Goal: Task Accomplishment & Management: Manage account settings

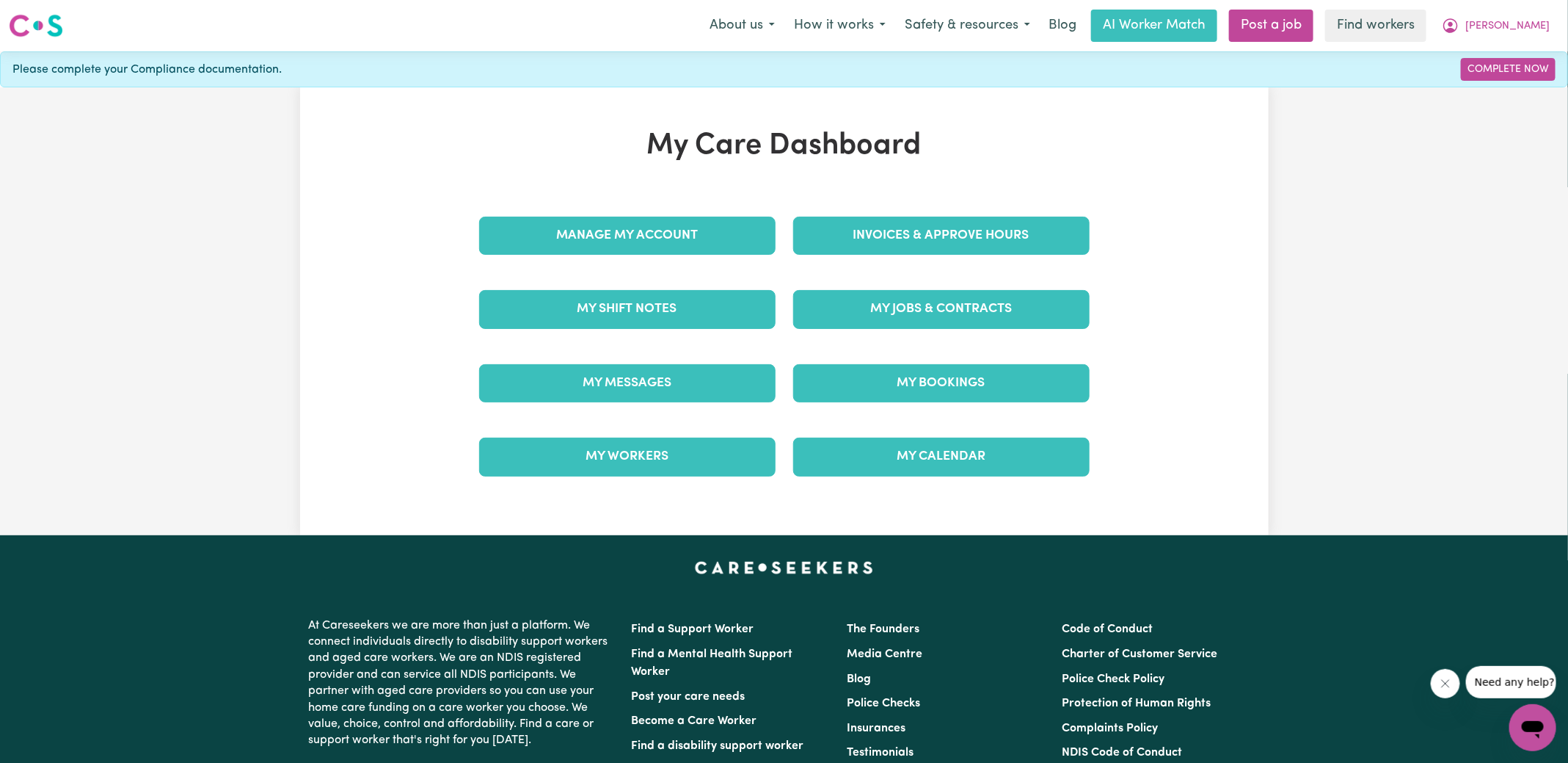
click at [817, 206] on div "Invoices & Approve Hours" at bounding box center [942, 236] width 314 height 73
click at [817, 234] on link "Invoices & Approve Hours" at bounding box center [941, 235] width 296 height 38
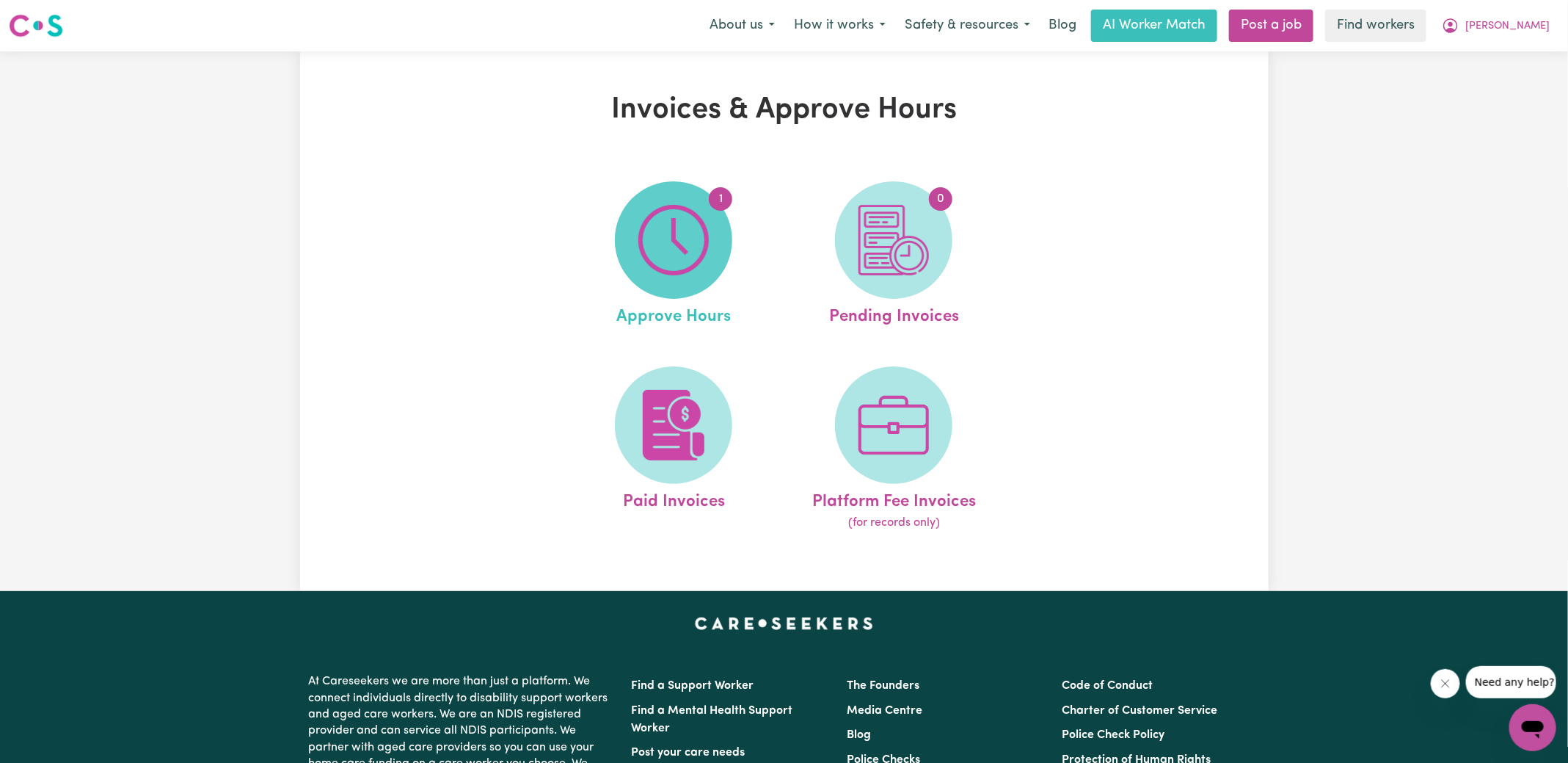
click at [687, 234] on img at bounding box center [673, 240] width 71 height 71
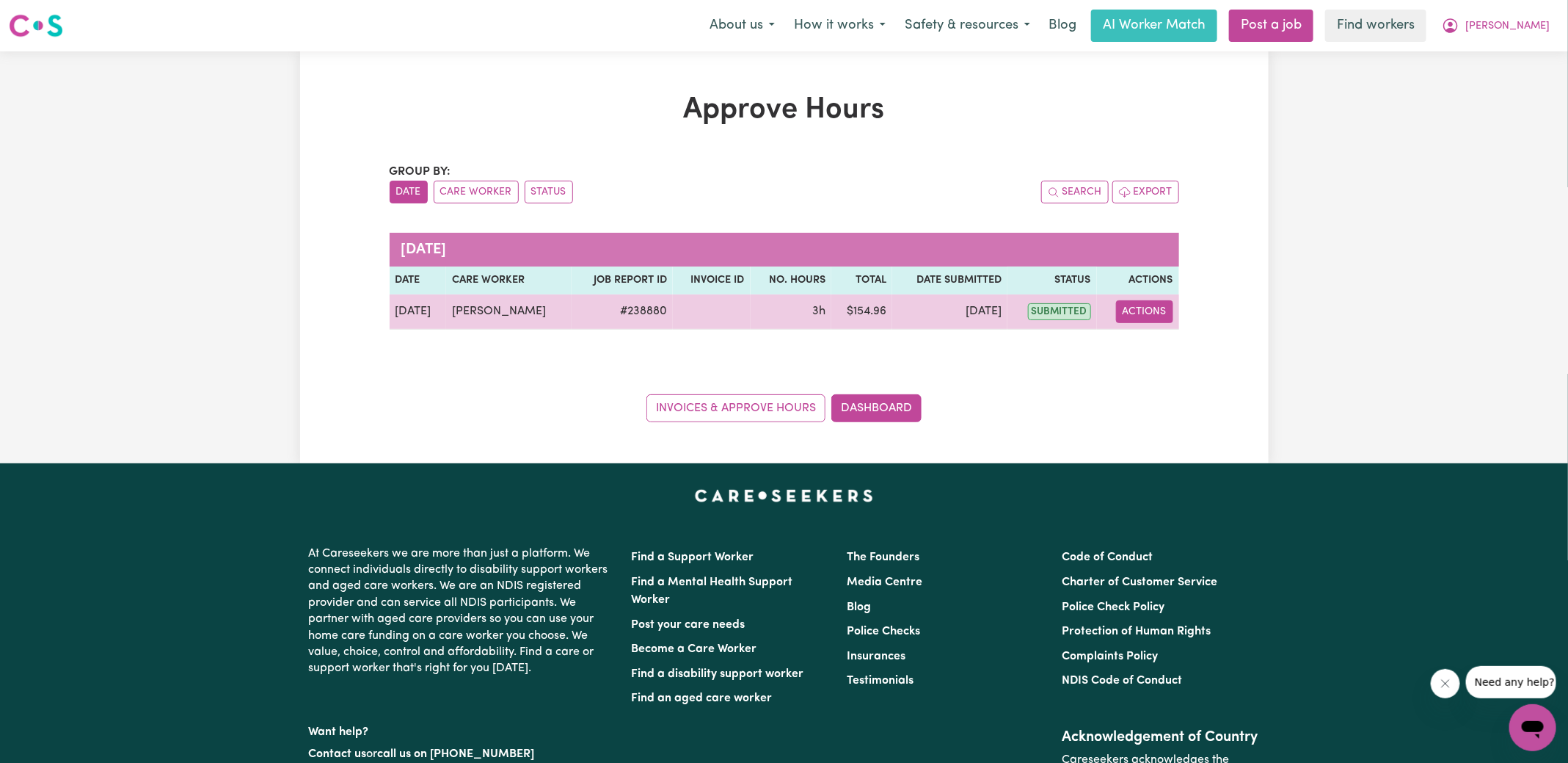
click at [1151, 315] on button "Actions" at bounding box center [1145, 311] width 58 height 23
click at [1151, 341] on link "View Job Report" at bounding box center [1180, 345] width 125 height 30
select select "pm"
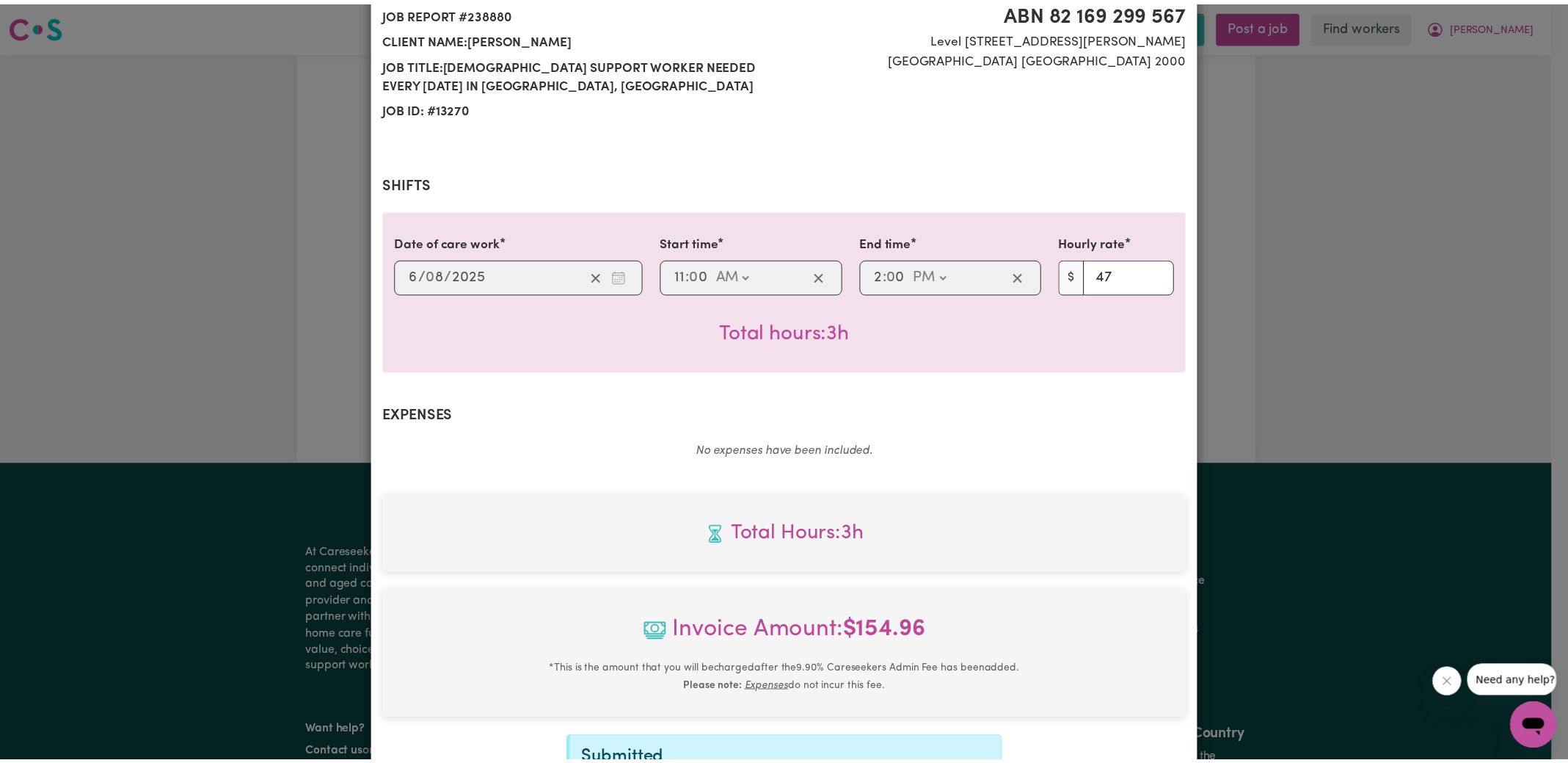
scroll to position [386, 0]
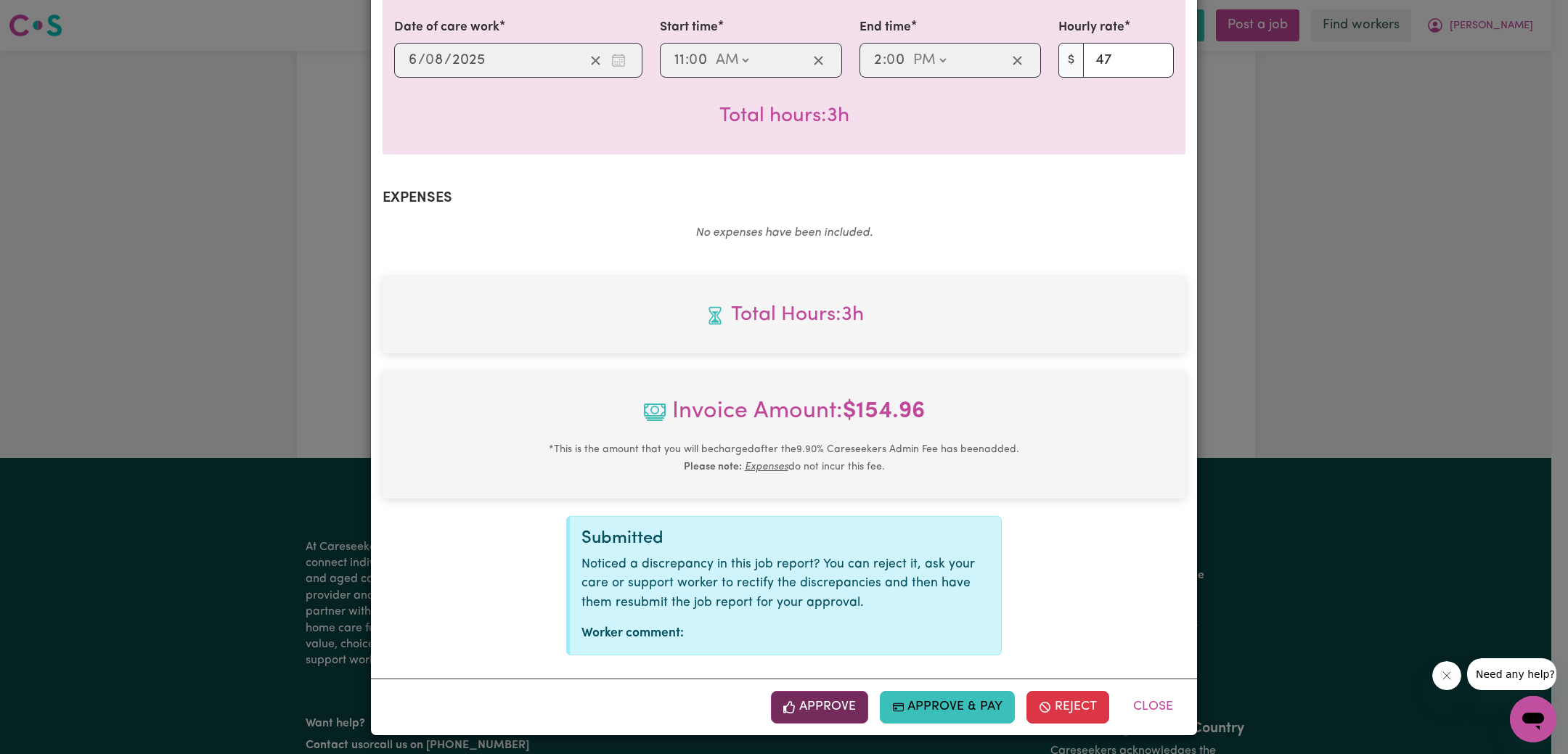
click at [807, 706] on button "Approve" at bounding box center [819, 706] width 97 height 32
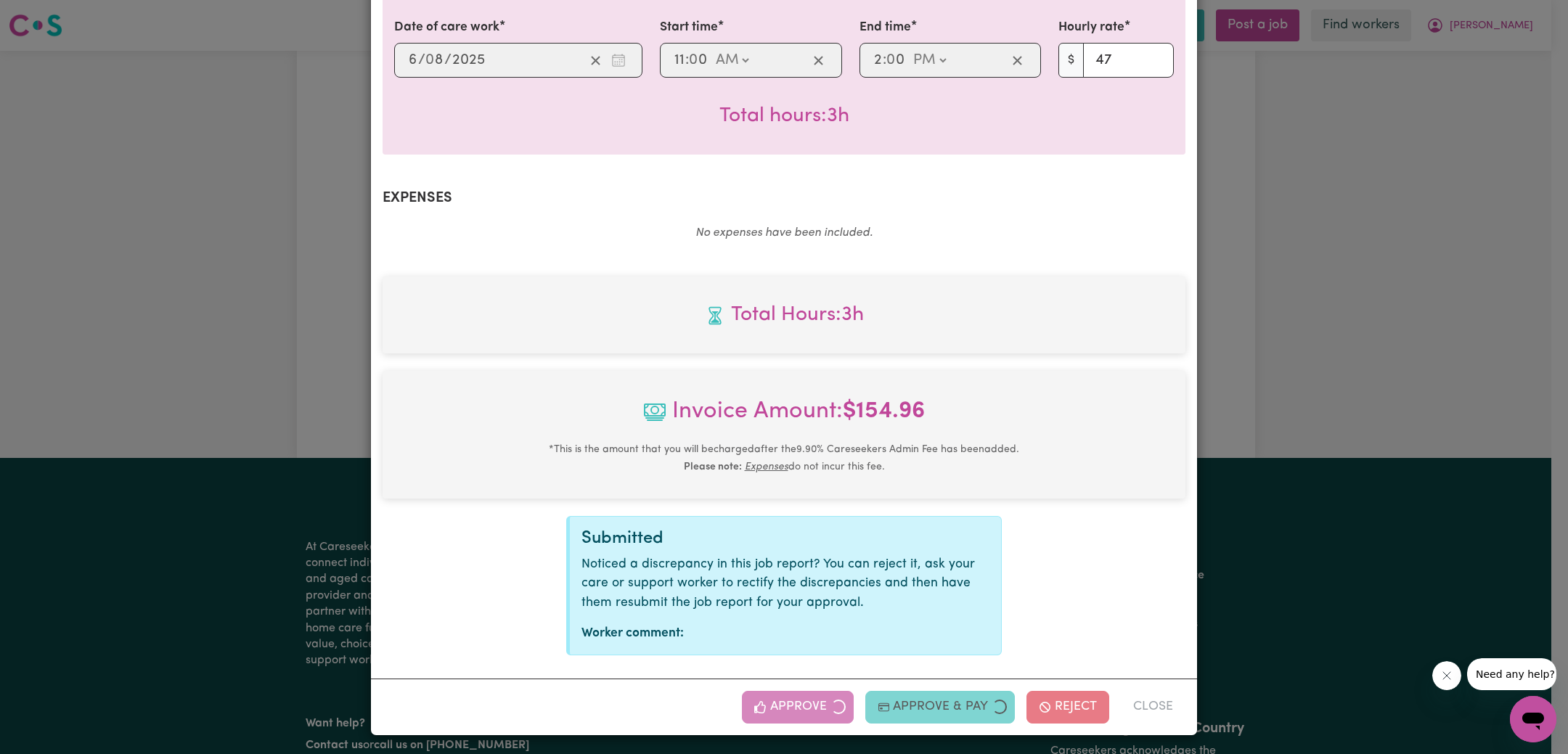
click at [1371, 410] on div "Job Report # 238880 - [PERSON_NAME] Summary Job report # 238880 Client name: [P…" at bounding box center [784, 377] width 1568 height 754
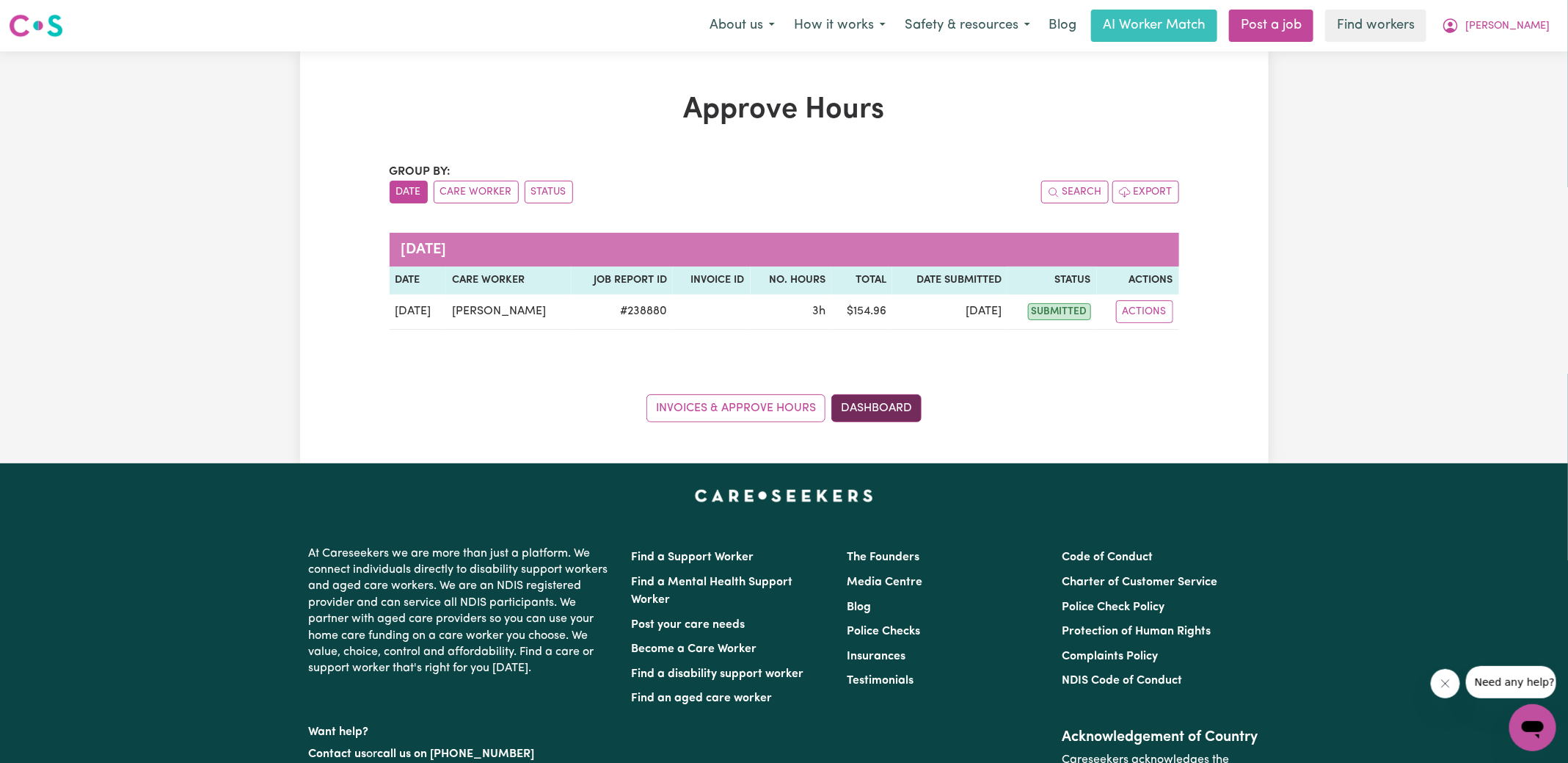
click at [889, 416] on link "Dashboard" at bounding box center [876, 408] width 90 height 28
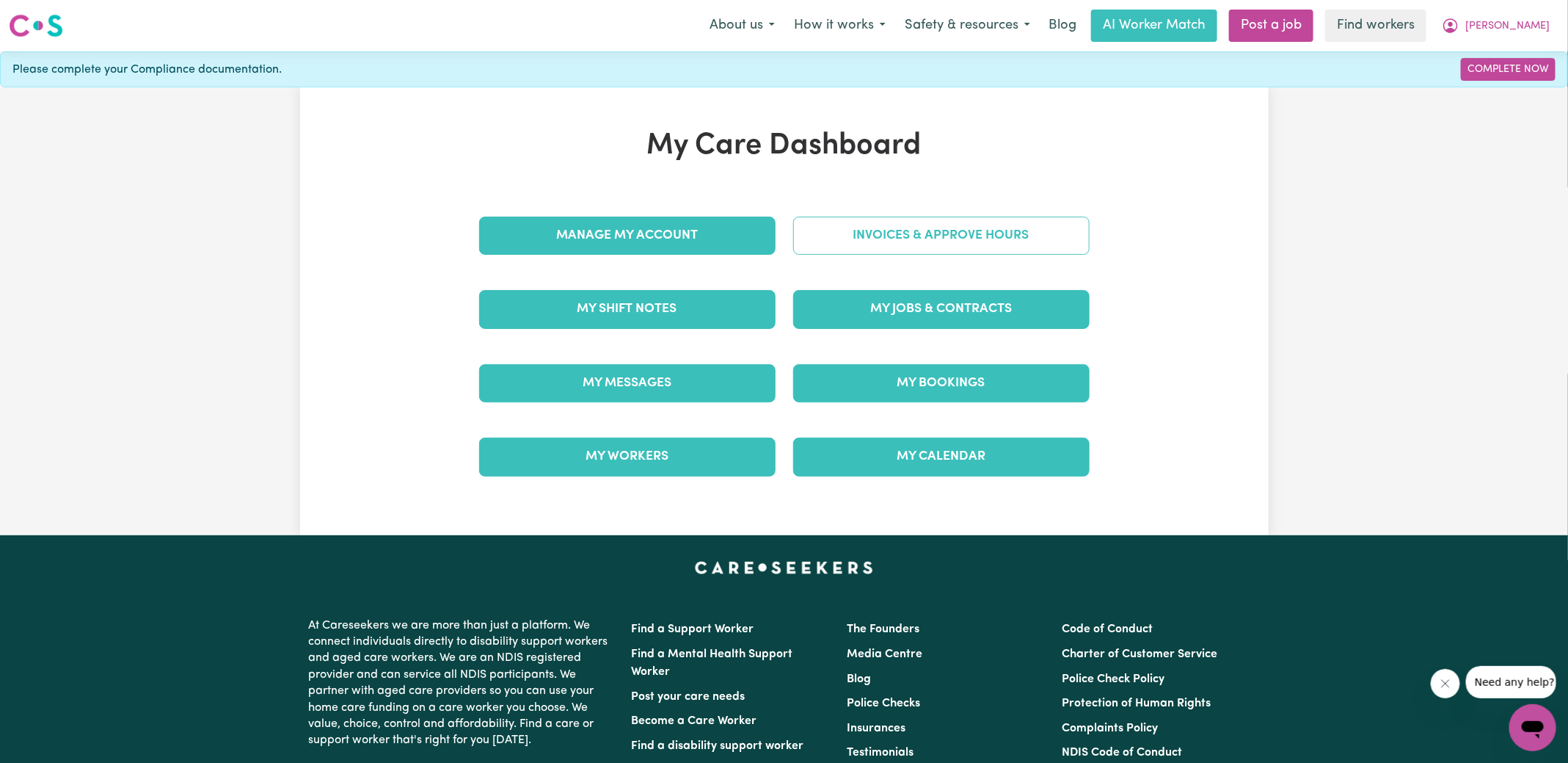
click at [878, 238] on link "Invoices & Approve Hours" at bounding box center [941, 235] width 296 height 38
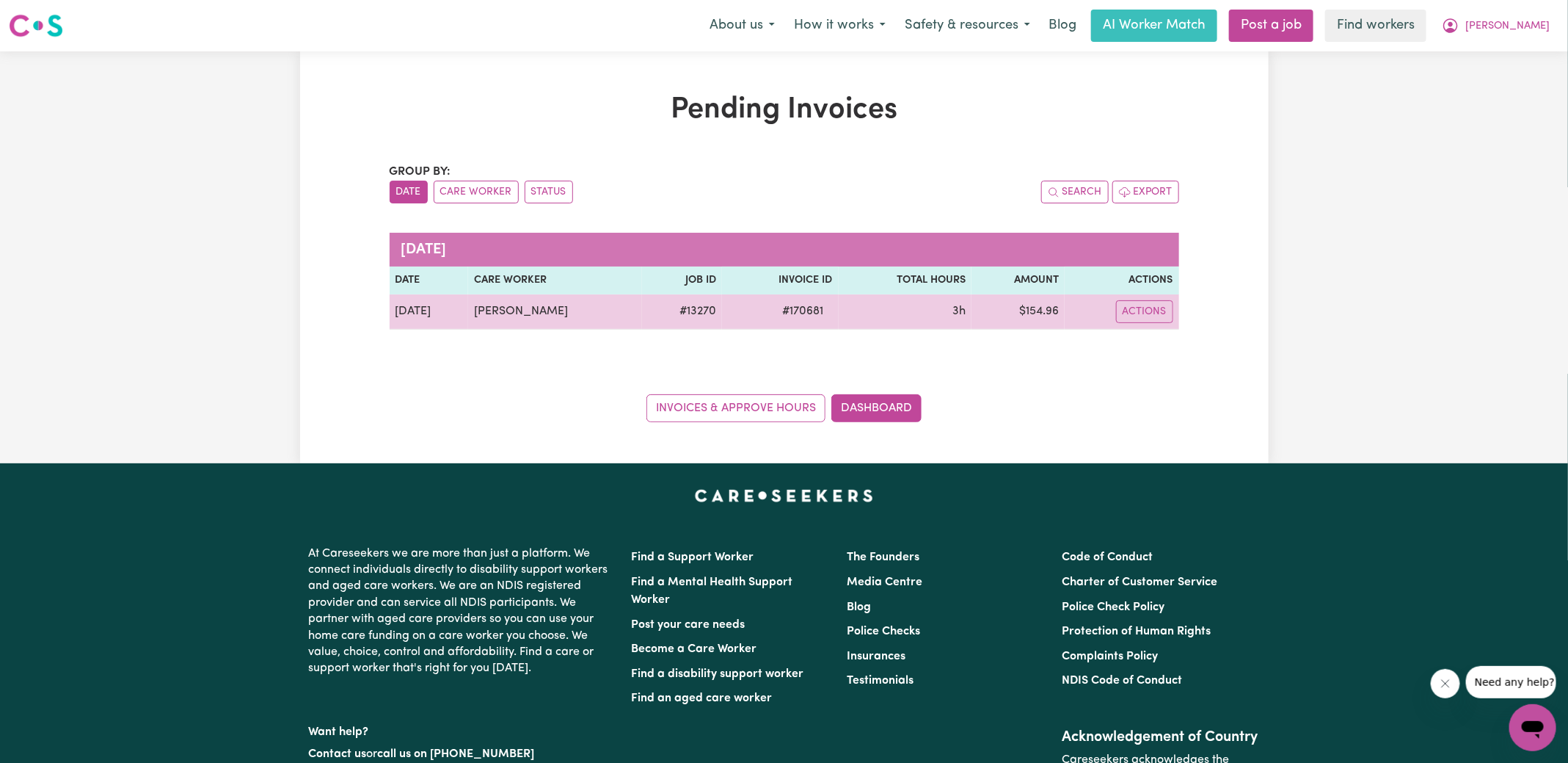
click at [798, 311] on span "# 170681" at bounding box center [803, 311] width 58 height 18
copy span "170681"
click at [1033, 315] on td "$ 154.96" at bounding box center [1018, 311] width 93 height 35
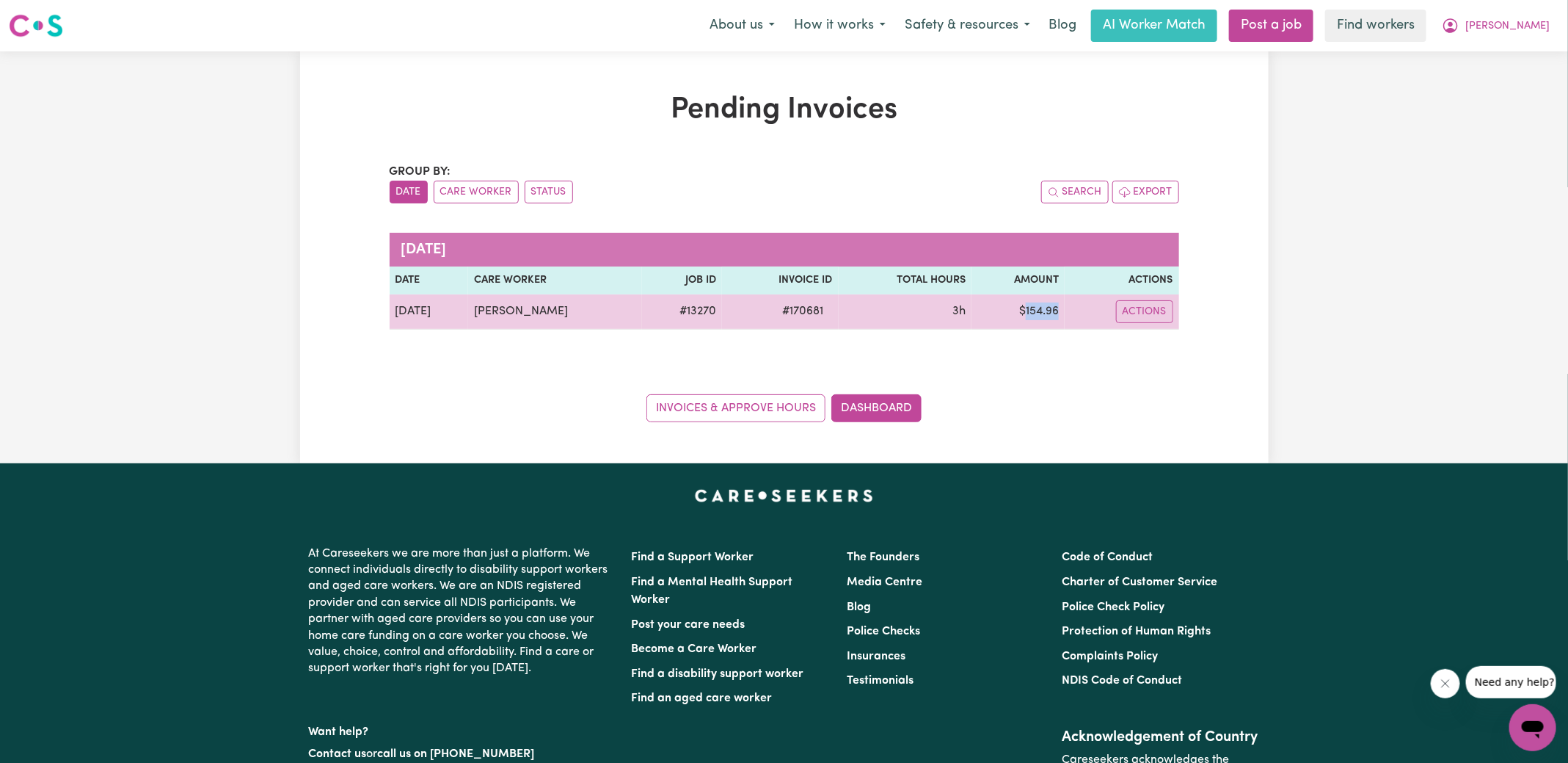
copy td "154.96"
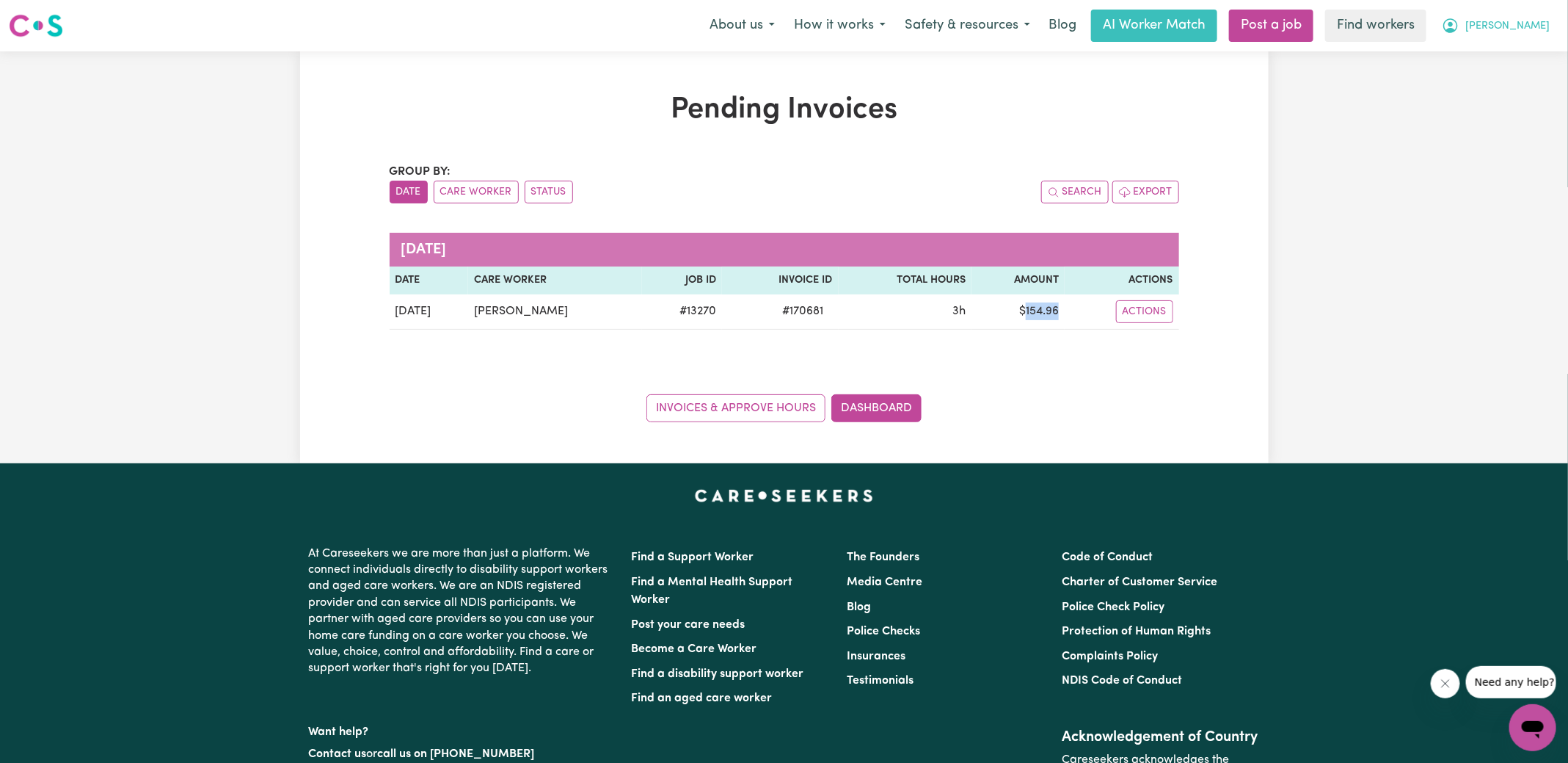
click at [1453, 26] on icon "My Account" at bounding box center [1450, 24] width 5 height 5
click at [1489, 84] on link "Logout" at bounding box center [1500, 85] width 116 height 28
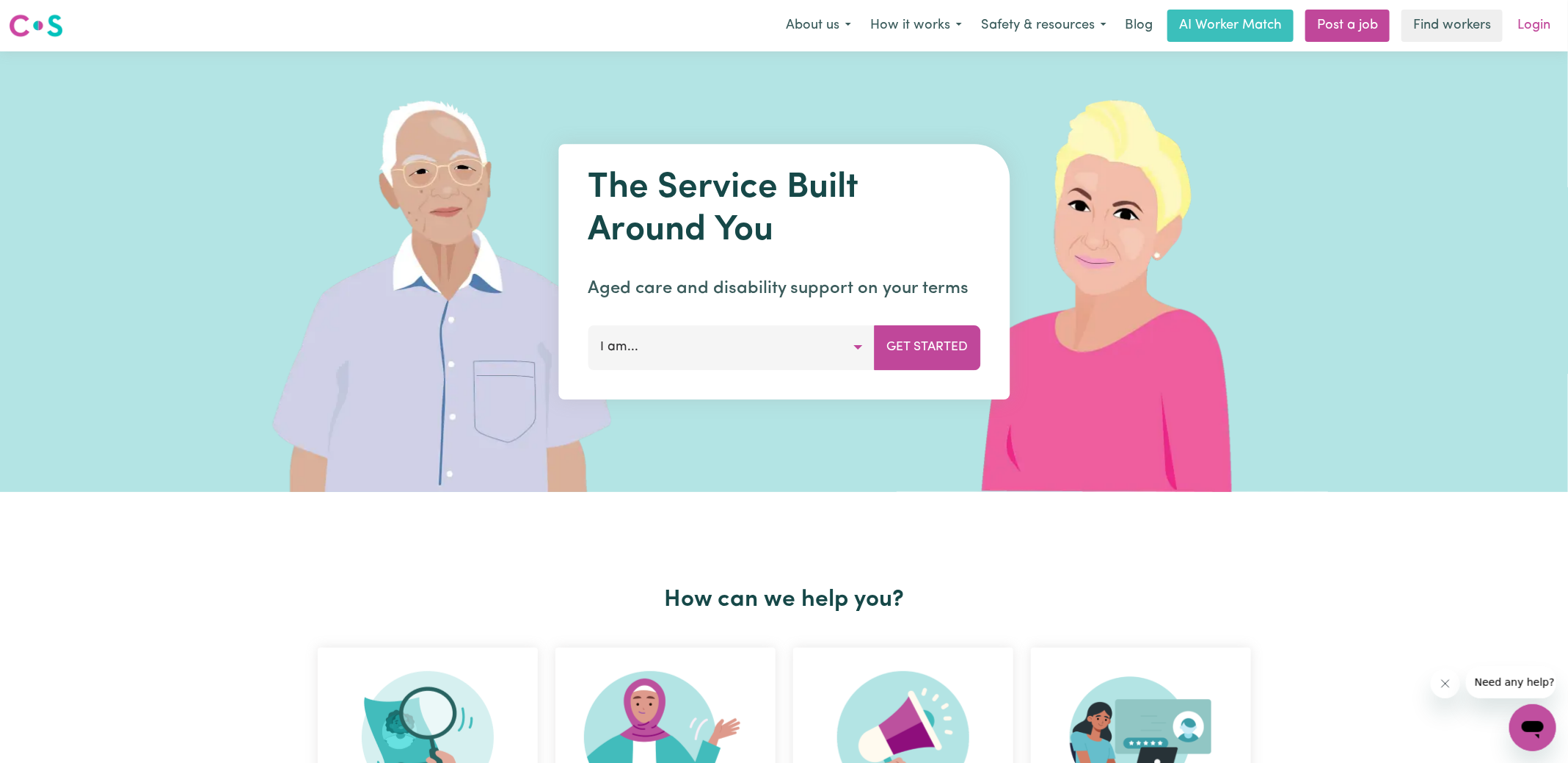
click at [1546, 24] on link "Login" at bounding box center [1534, 25] width 51 height 32
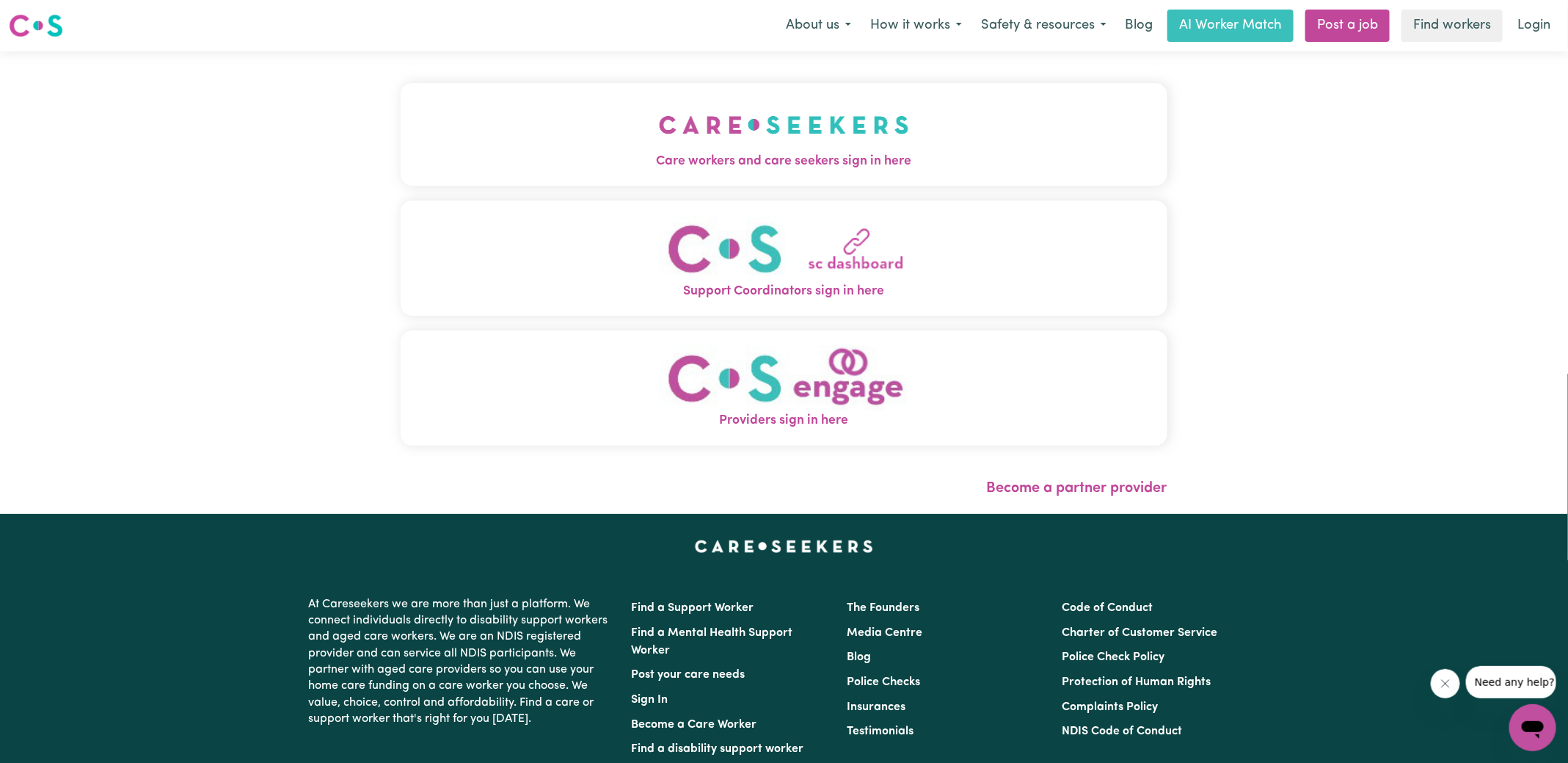
click at [534, 170] on span "Care workers and care seekers sign in here" at bounding box center [784, 161] width 766 height 19
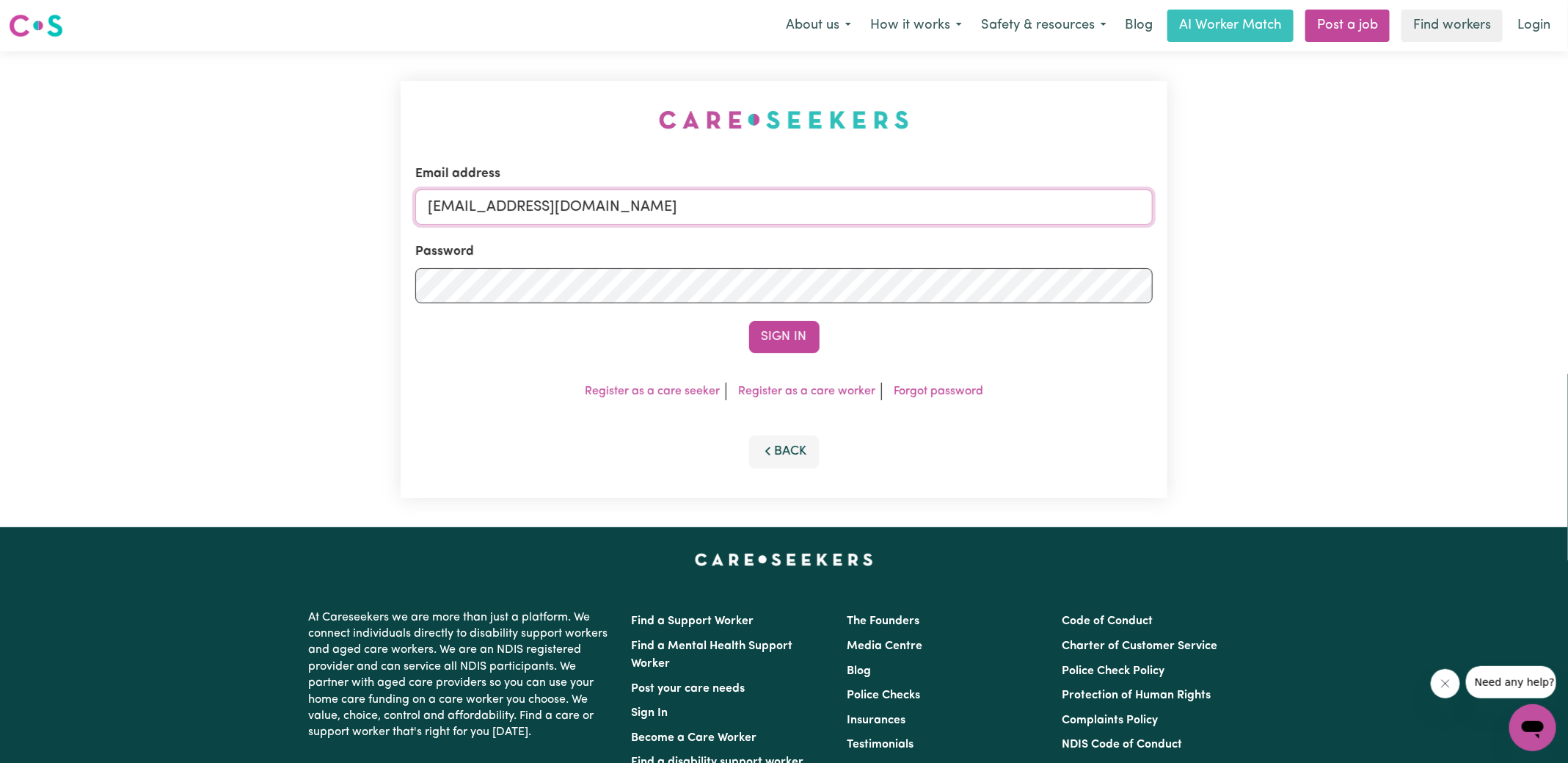
drag, startPoint x: 500, startPoint y: 205, endPoint x: 1030, endPoint y: 213, distance: 530.1
click at [1030, 213] on input "[EMAIL_ADDRESS][DOMAIN_NAME]" at bounding box center [784, 206] width 738 height 35
type input "[EMAIL_ADDRESS][DOMAIN_NAME]"
click at [749, 321] on button "Sign In" at bounding box center [784, 336] width 71 height 32
